Goal: Information Seeking & Learning: Learn about a topic

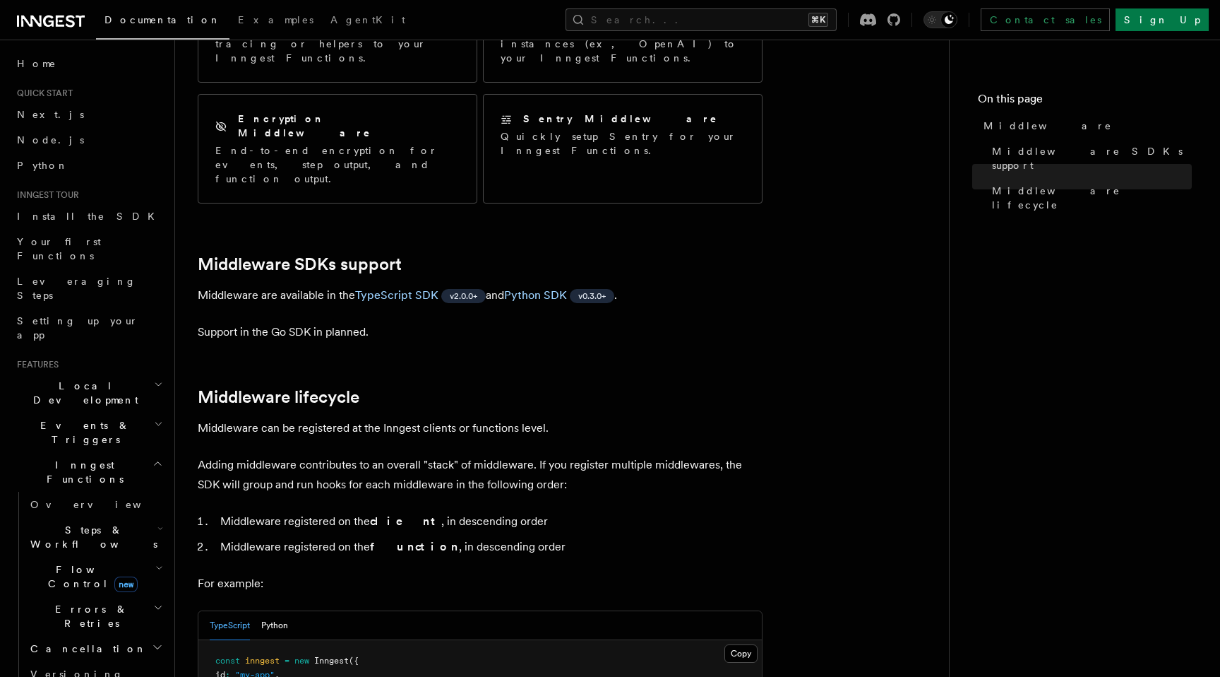
scroll to position [138, 0]
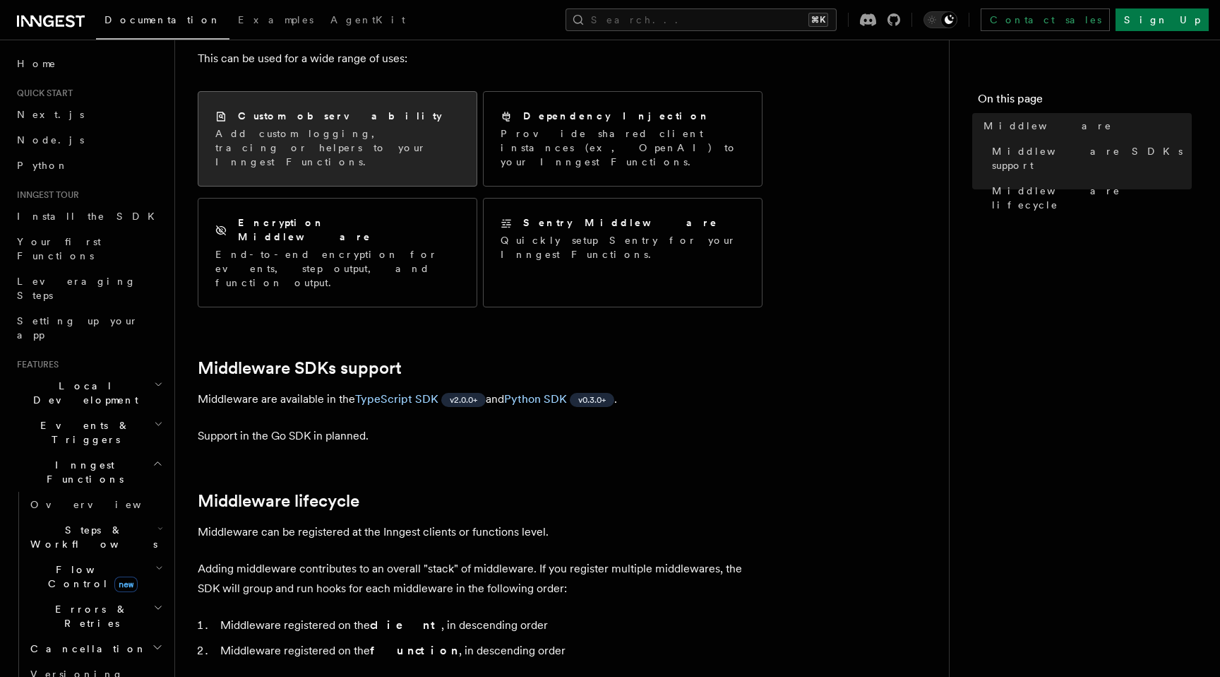
click at [389, 122] on div "Custom observability" at bounding box center [337, 116] width 244 height 15
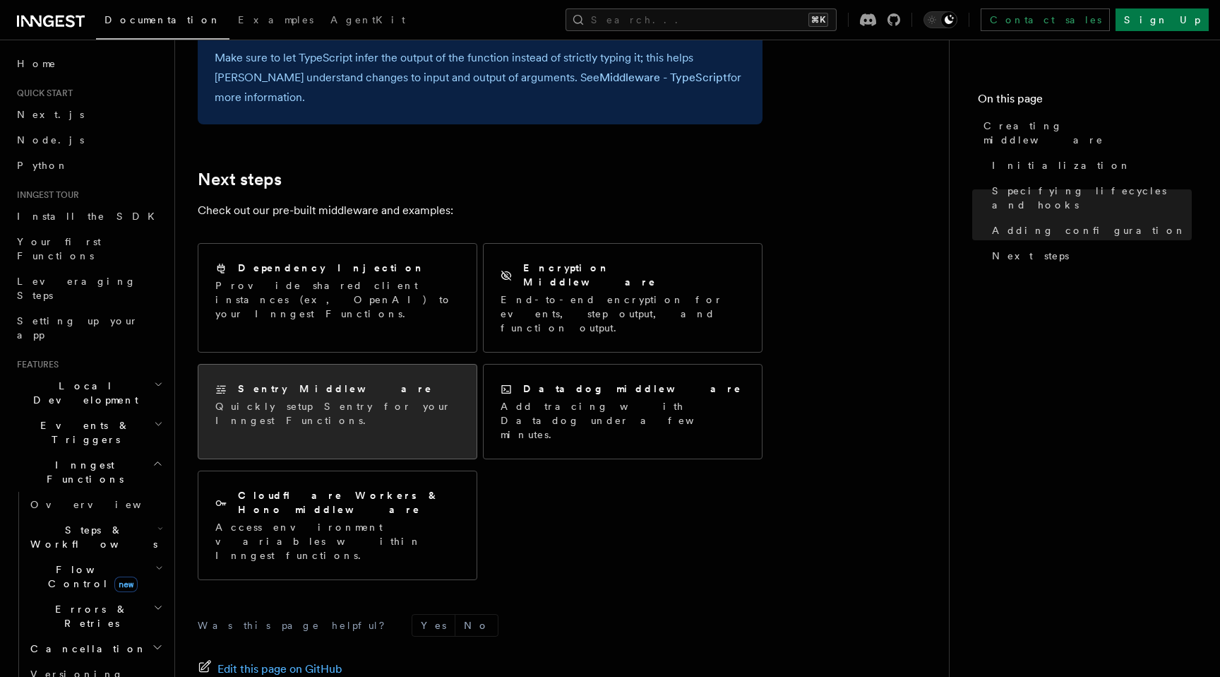
scroll to position [2893, 0]
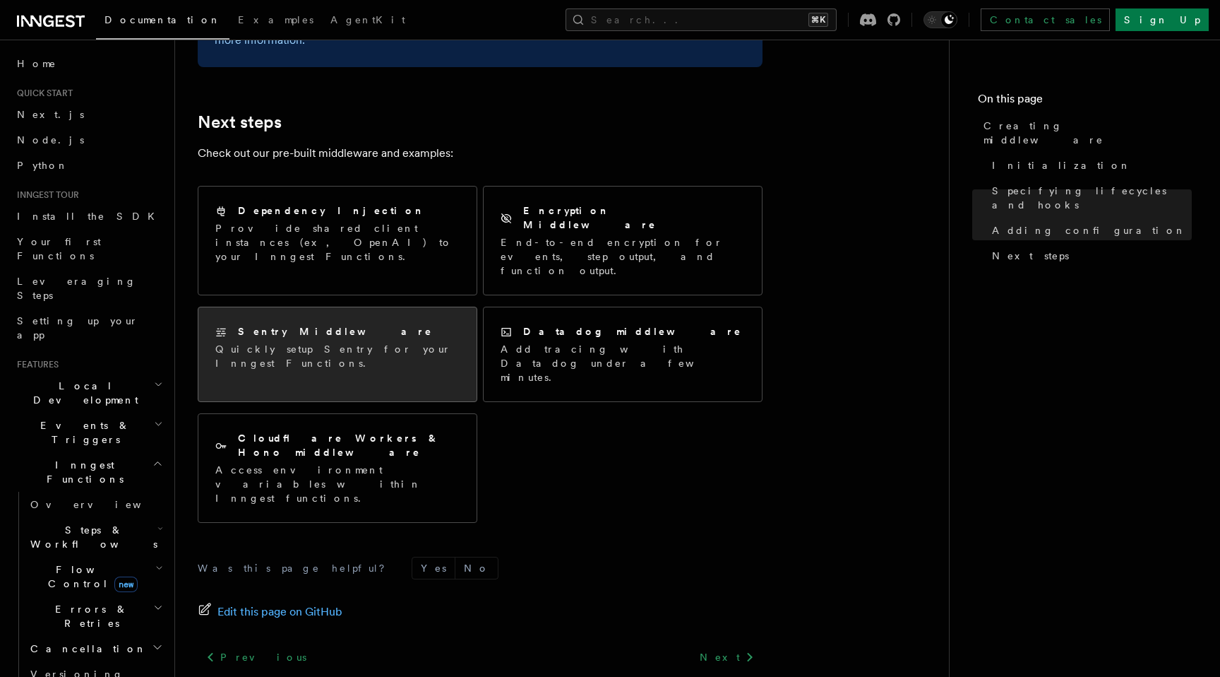
click at [438, 312] on div "Sentry Middleware Quickly setup Sentry for your Inngest Functions." at bounding box center [337, 347] width 278 height 80
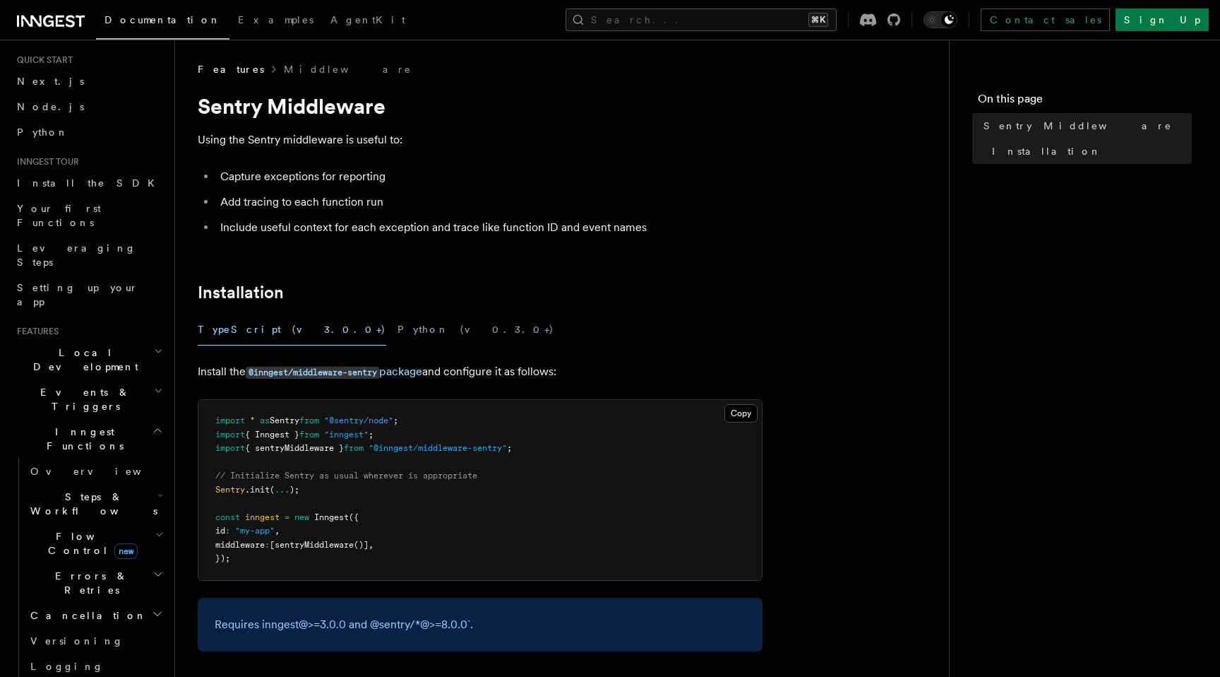
scroll to position [44, 0]
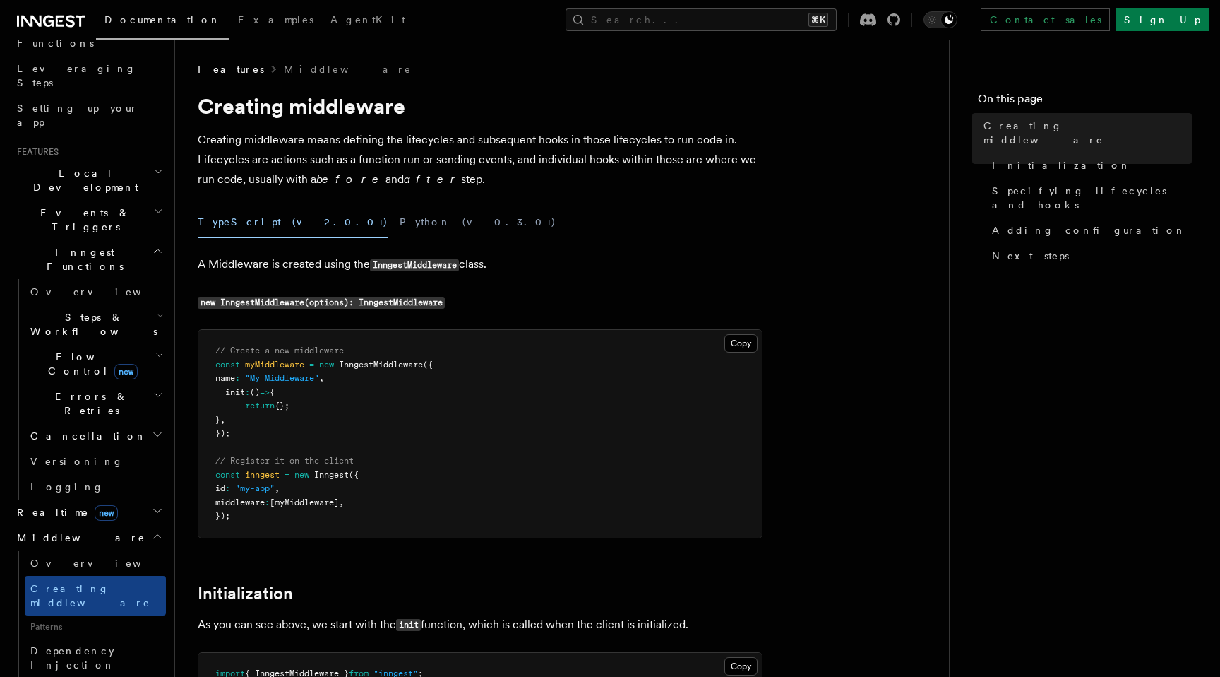
scroll to position [214, 0]
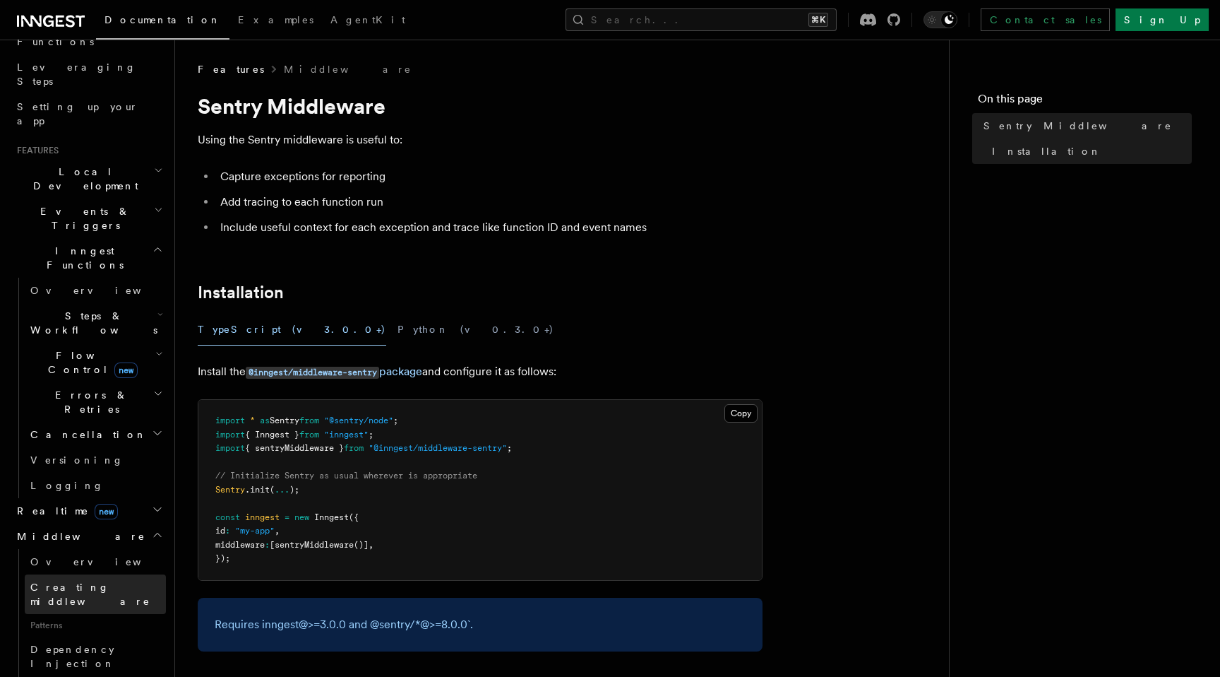
click at [90, 581] on span "Creating middleware" at bounding box center [90, 593] width 120 height 25
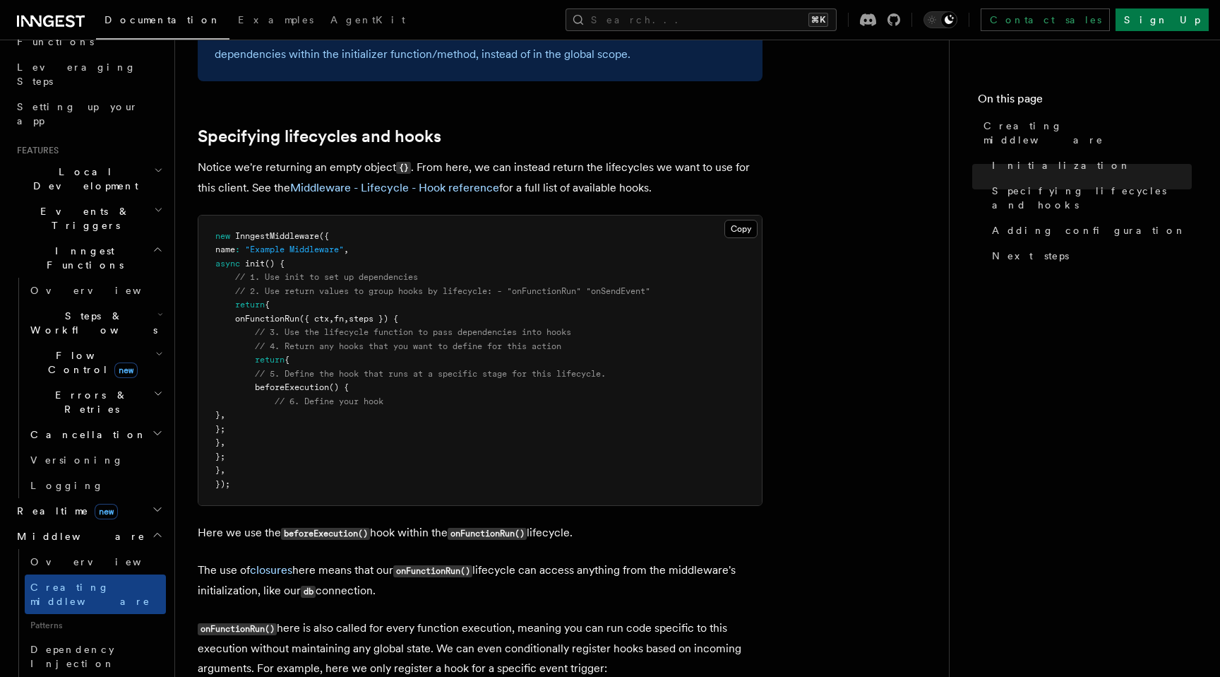
scroll to position [1013, 0]
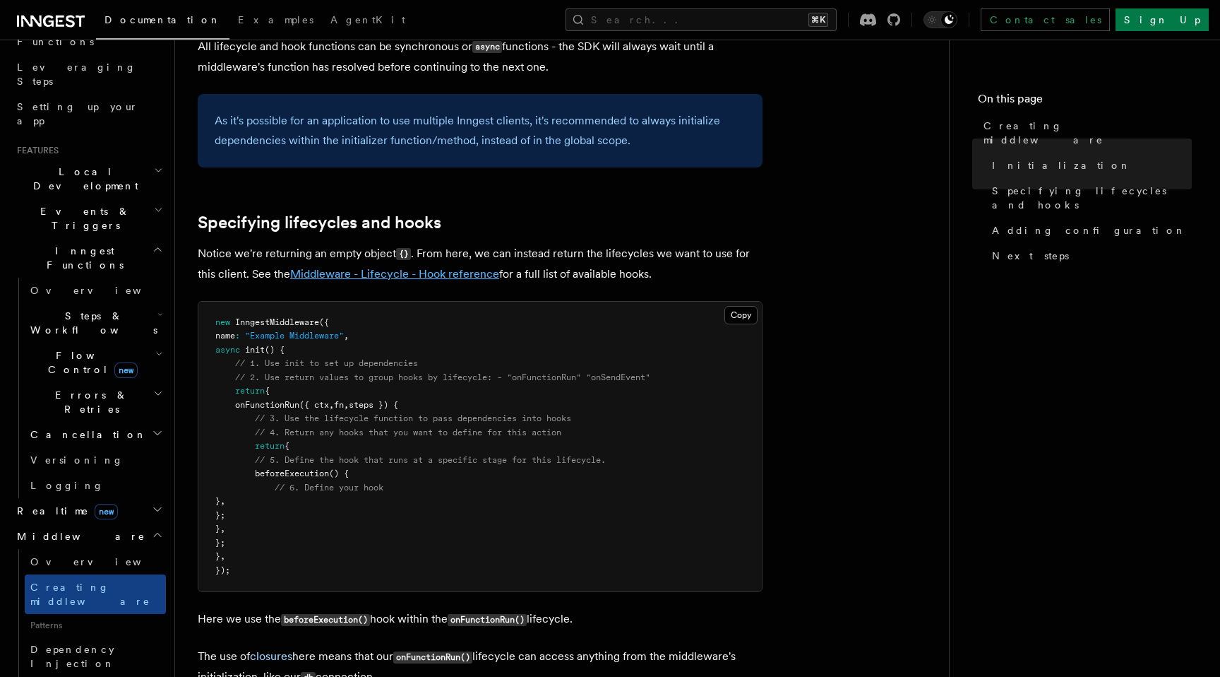
click at [373, 273] on link "Middleware - Lifecycle - Hook reference" at bounding box center [394, 273] width 209 height 13
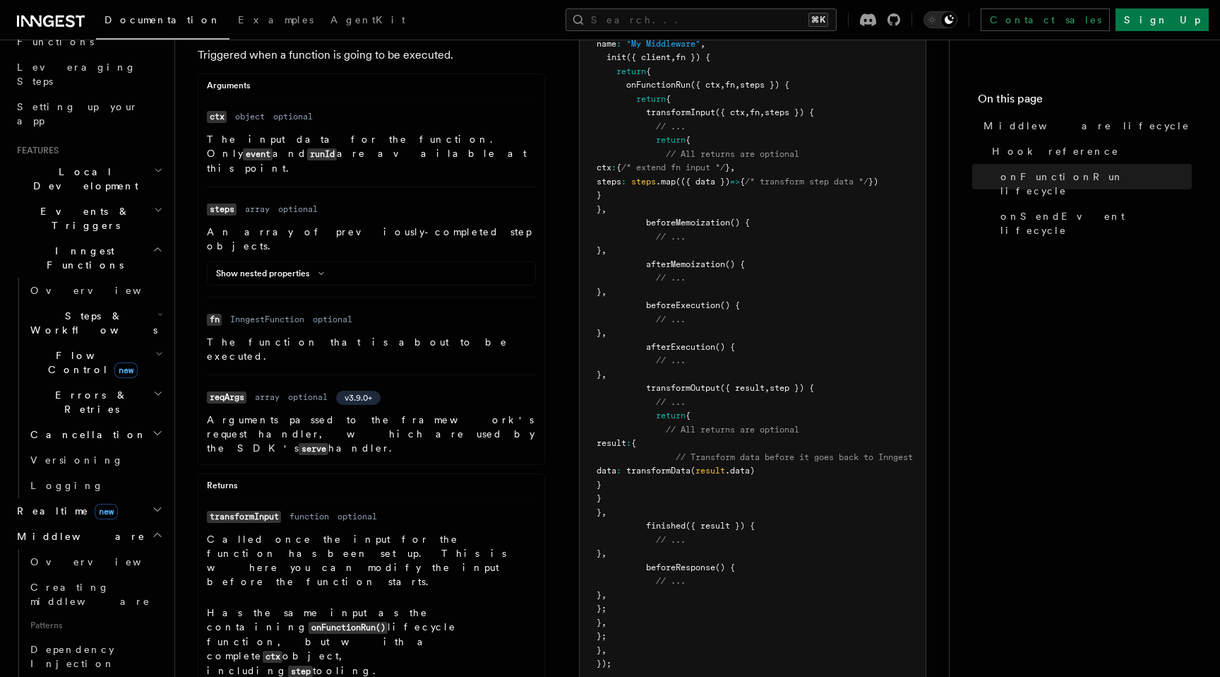
scroll to position [280, 0]
